Goal: Task Accomplishment & Management: Use online tool/utility

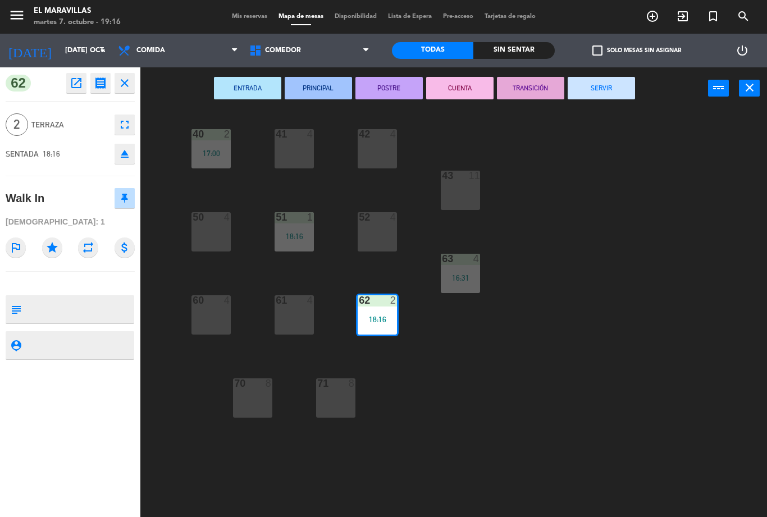
click at [599, 83] on button "SERVIR" at bounding box center [601, 88] width 67 height 22
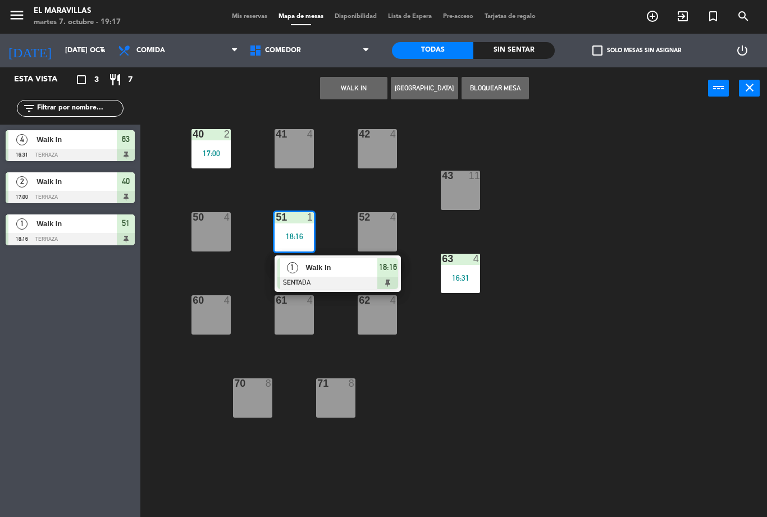
click at [349, 279] on div at bounding box center [337, 283] width 121 height 12
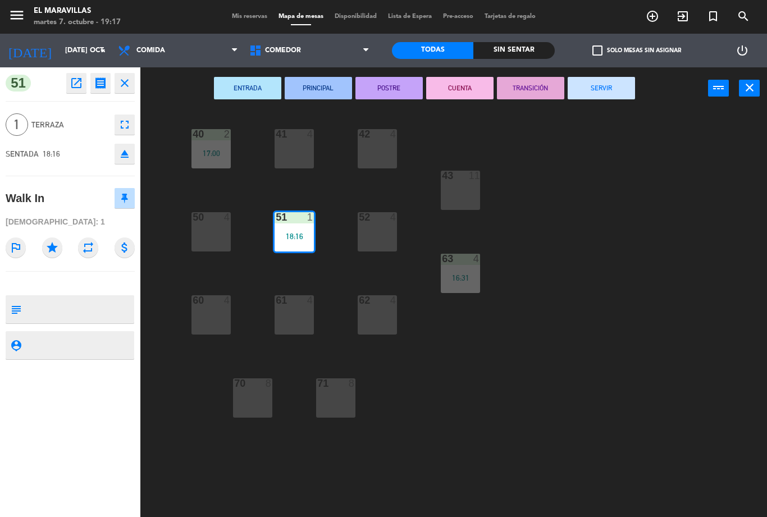
click at [606, 70] on div "ENTRADA PRINCIPAL POSTRE CUENTA TRANSICIÓN SERVIR power_input close" at bounding box center [424, 88] width 568 height 43
click at [607, 87] on button "SERVIR" at bounding box center [601, 88] width 67 height 22
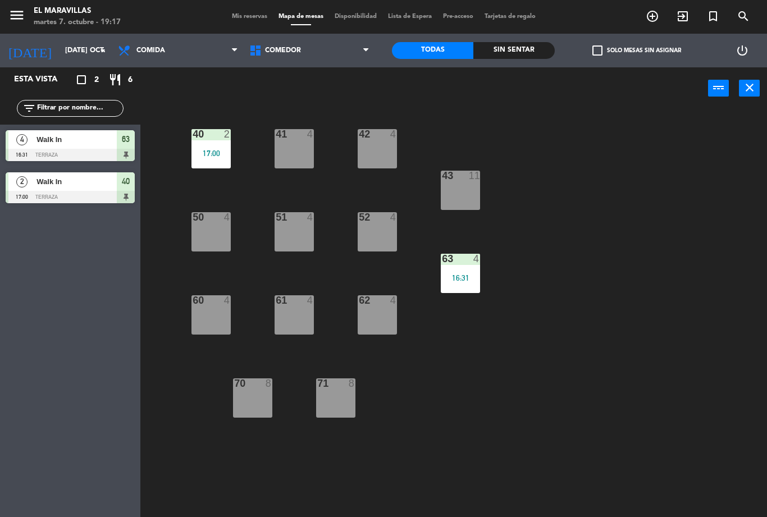
click at [289, 54] on span "Comedor" at bounding box center [283, 51] width 36 height 8
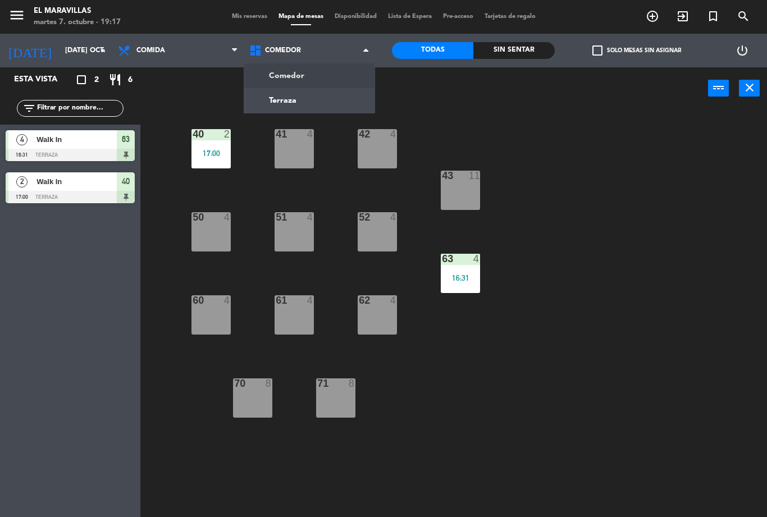
click at [282, 104] on ng-component "menu El Maravillas martes 7. octubre - 19:17 Mis reservas Mapa de mesas Disponi…" at bounding box center [383, 258] width 767 height 517
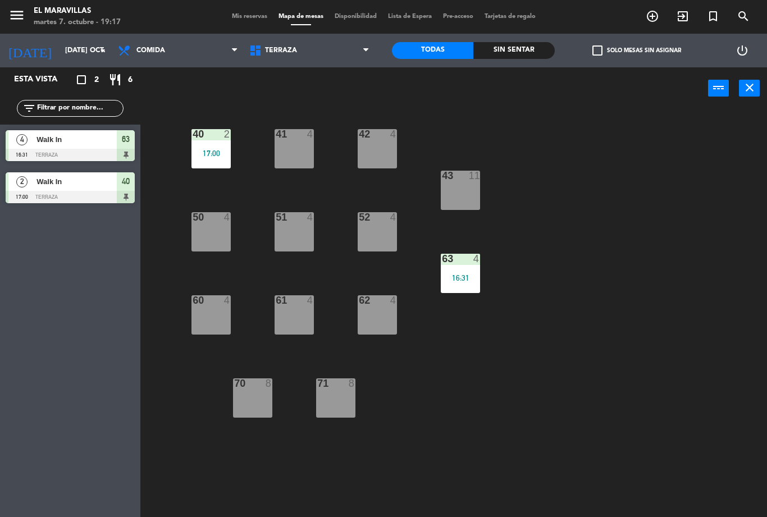
click at [282, 58] on span "Terraza" at bounding box center [309, 50] width 131 height 25
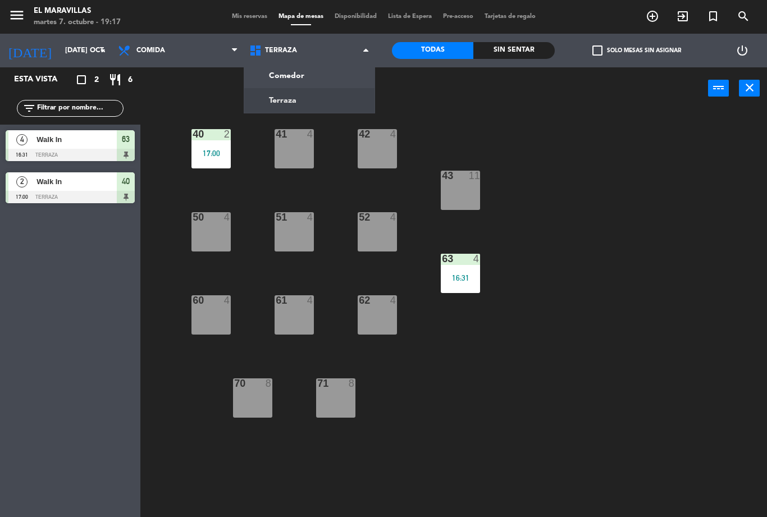
click at [254, 190] on div "40 2 17:00 41 4 42 4 43 11 50 4 51 4 52 4 63 4 16:31 60 4 61 4 62 4 70 8 71 8" at bounding box center [457, 314] width 619 height 408
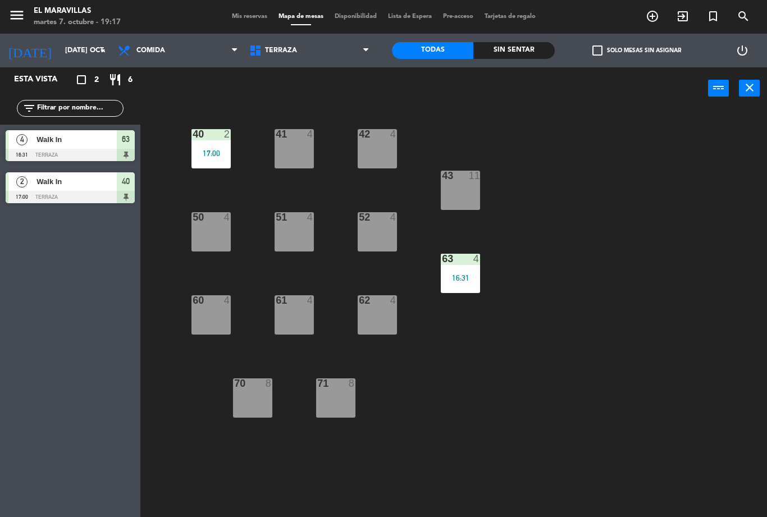
click at [217, 151] on div "17:00" at bounding box center [211, 153] width 39 height 8
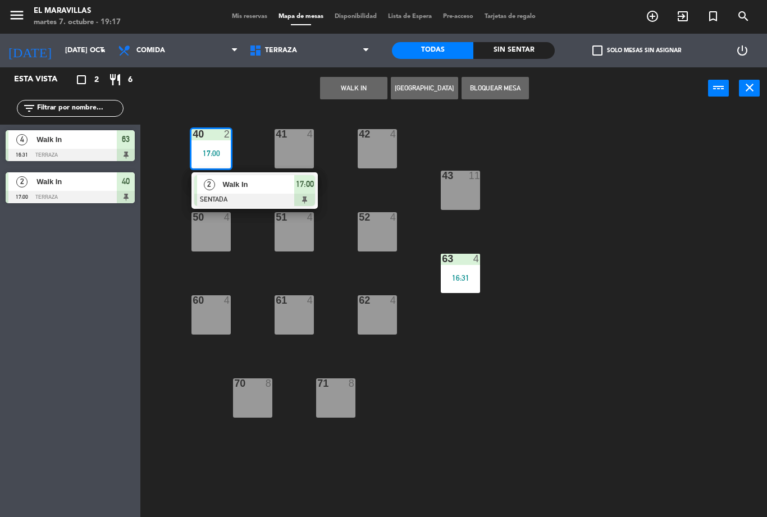
click at [259, 183] on span "Walk In" at bounding box center [258, 185] width 72 height 12
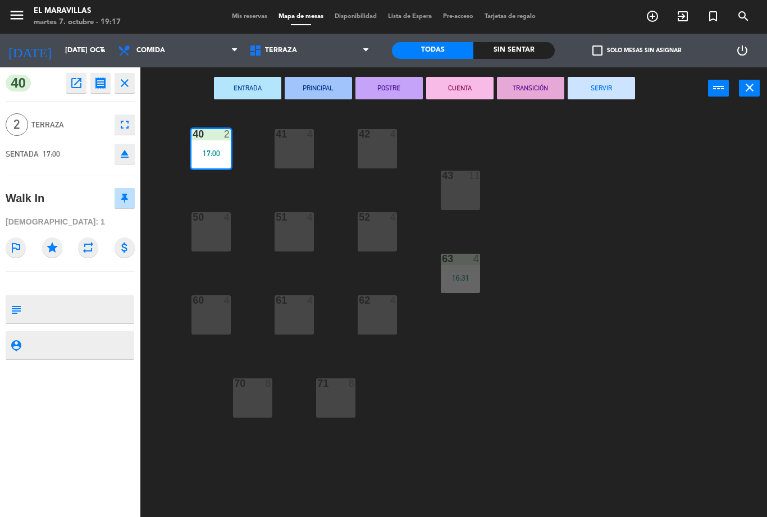
click at [614, 97] on button "SERVIR" at bounding box center [601, 88] width 67 height 22
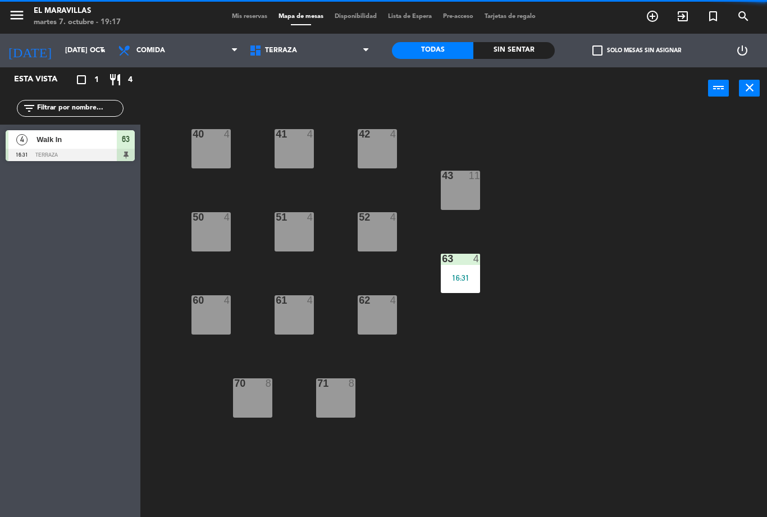
click at [319, 48] on span "Terraza" at bounding box center [309, 50] width 131 height 25
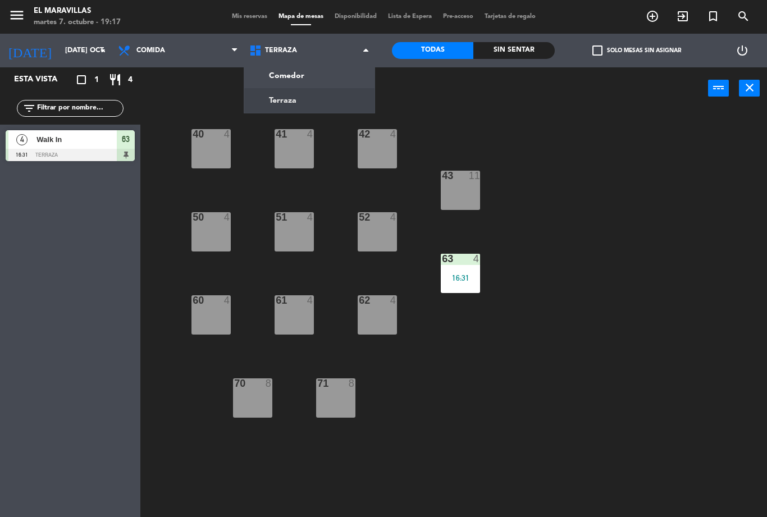
click at [274, 70] on ng-component "menu El Maravillas martes 7. octubre - 19:17 Mis reservas Mapa de mesas Disponi…" at bounding box center [383, 258] width 767 height 517
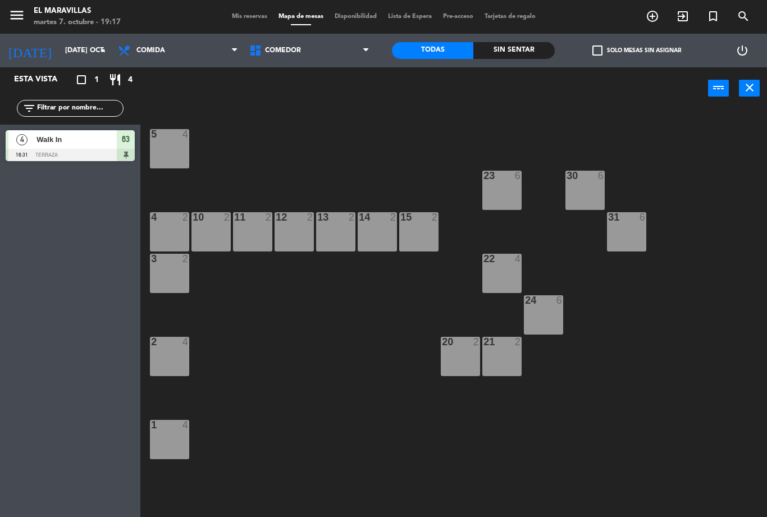
click at [171, 241] on div "4 2" at bounding box center [169, 231] width 39 height 39
click at [288, 311] on div "5 4 23 6 30 6 4 2 10 2 11 2 12 2 13 2 14 2 15 2 31 6 3 2 22 4 24 6 2 4 20 2 21 …" at bounding box center [457, 314] width 619 height 408
click at [169, 259] on div at bounding box center [169, 259] width 19 height 10
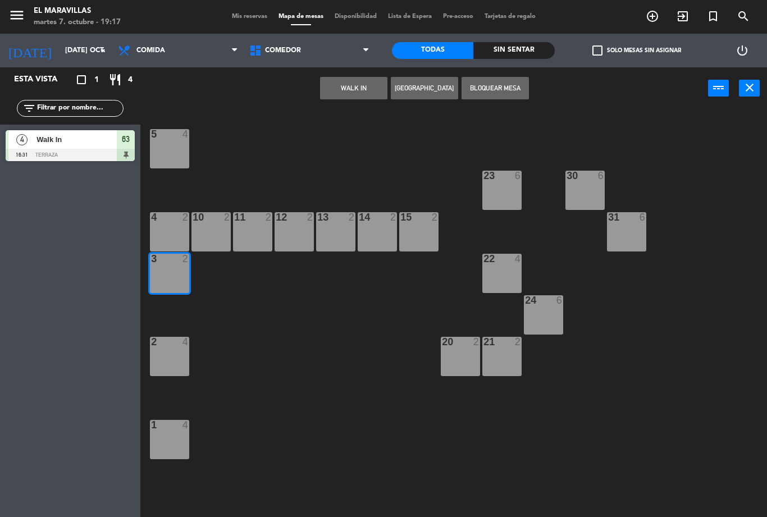
click at [354, 91] on button "WALK IN" at bounding box center [353, 88] width 67 height 22
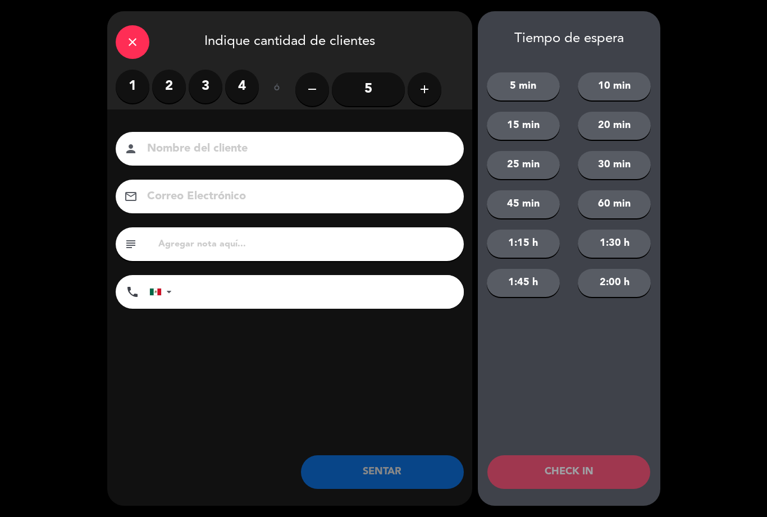
click at [172, 85] on label "2" at bounding box center [169, 87] width 34 height 34
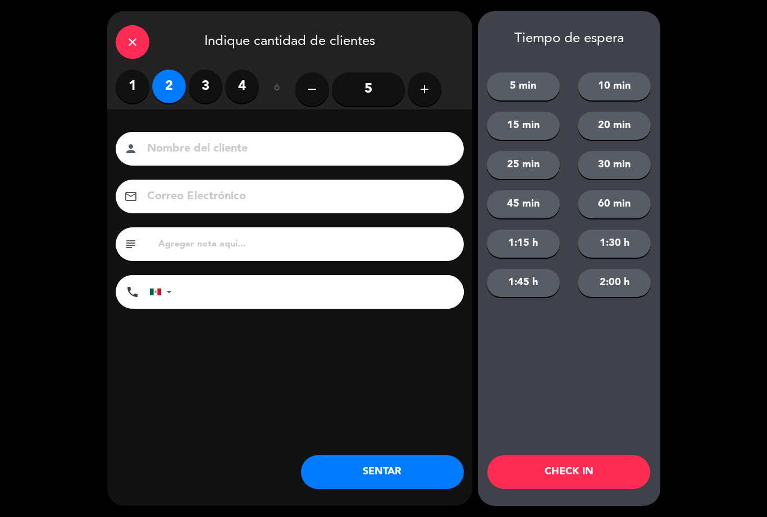
click at [335, 438] on div "close Indique cantidad de clientes 1 2 3 4 ó remove 5 add Nombre del cliente pe…" at bounding box center [289, 258] width 365 height 495
click at [354, 478] on button "SENTAR" at bounding box center [382, 472] width 163 height 34
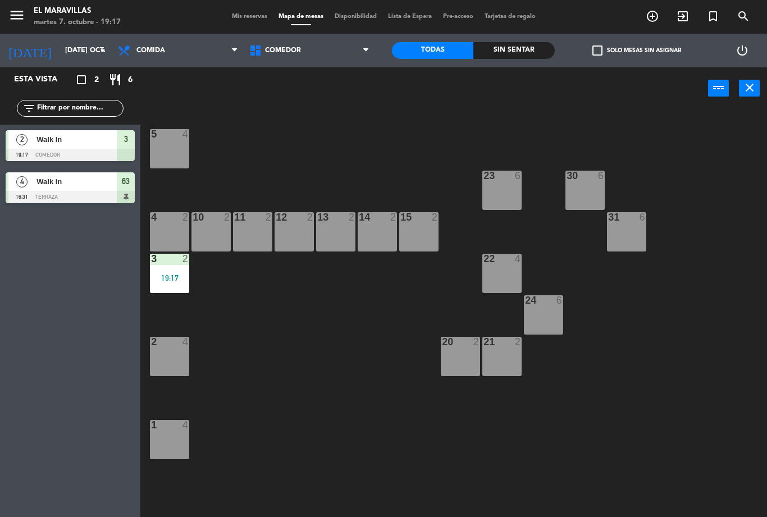
click at [431, 217] on div "2" at bounding box center [438, 217] width 19 height 10
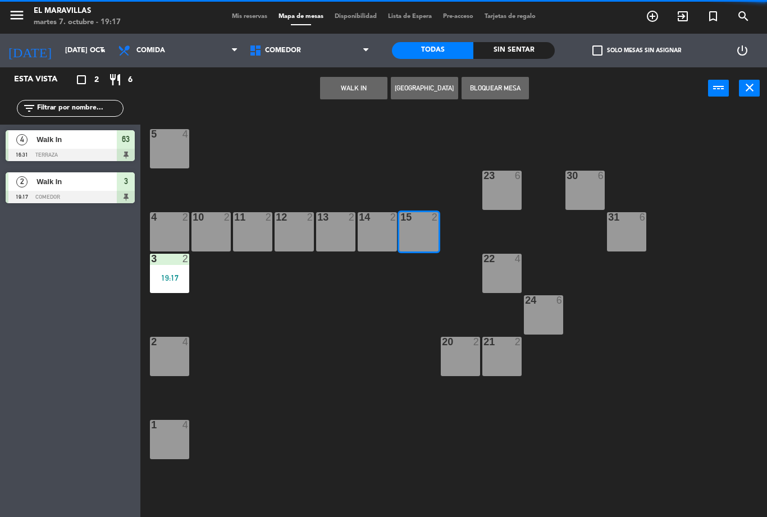
click at [325, 85] on button "WALK IN" at bounding box center [353, 88] width 67 height 22
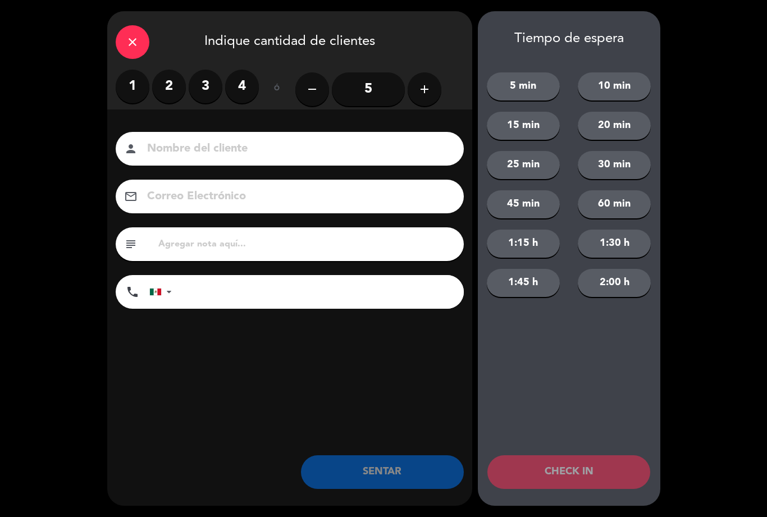
click at [166, 92] on label "2" at bounding box center [169, 87] width 34 height 34
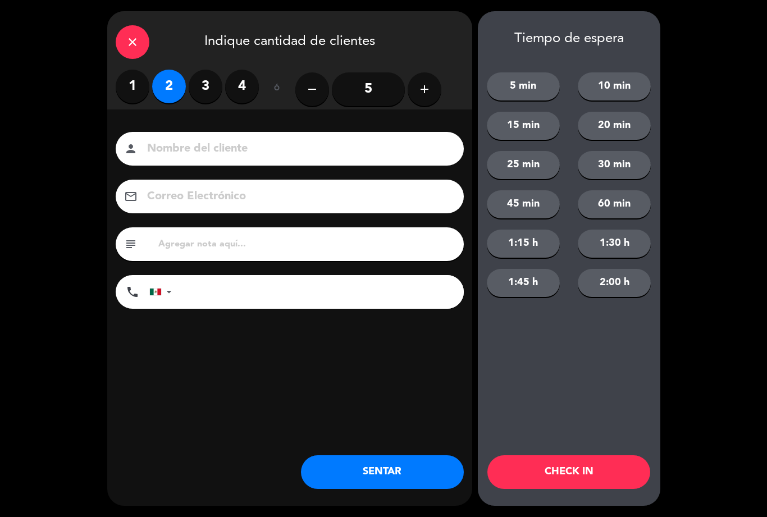
click at [370, 468] on button "SENTAR" at bounding box center [382, 472] width 163 height 34
